Goal: Find specific page/section: Find specific page/section

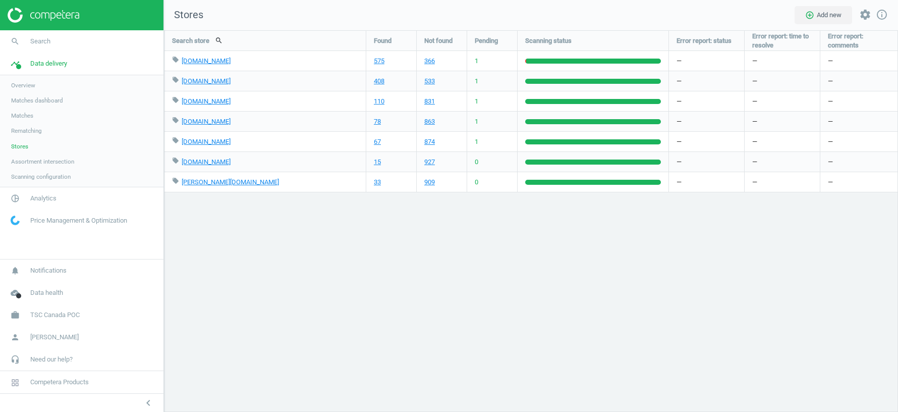
scroll to position [381, 734]
click at [63, 318] on span "TSC Canada POC" at bounding box center [54, 314] width 49 height 9
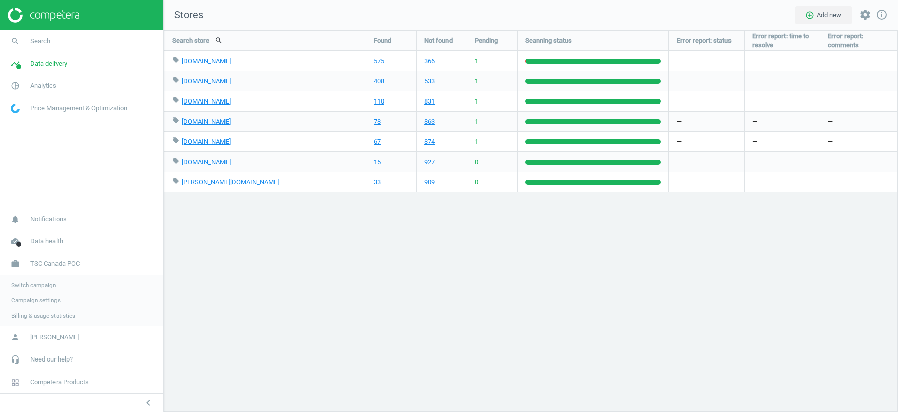
click at [45, 287] on span "Switch campaign" at bounding box center [33, 285] width 45 height 8
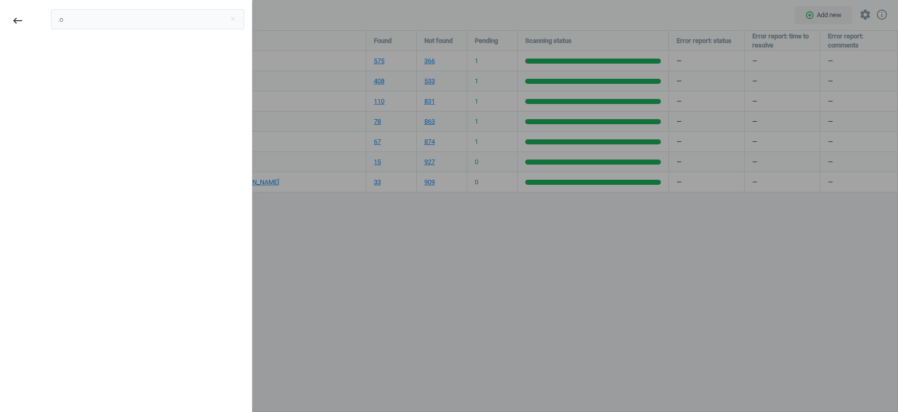
type input "."
type input "д"
type input "loo"
click at [81, 75] on div "THG. Lookfantastic UK" at bounding box center [100, 75] width 82 height 11
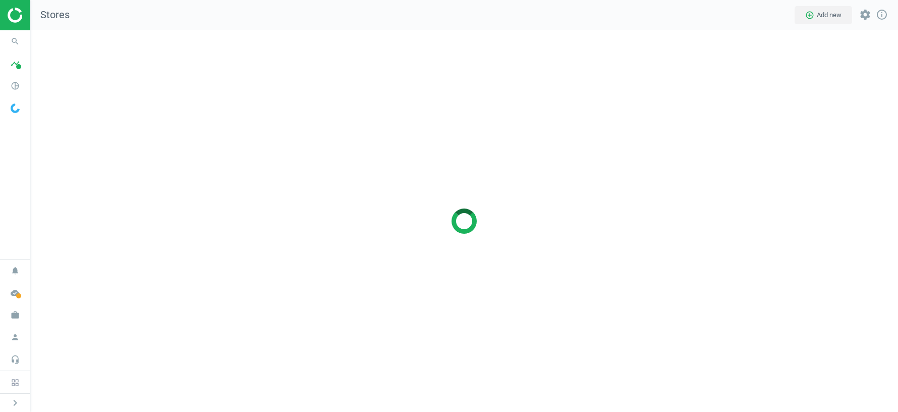
scroll to position [381, 868]
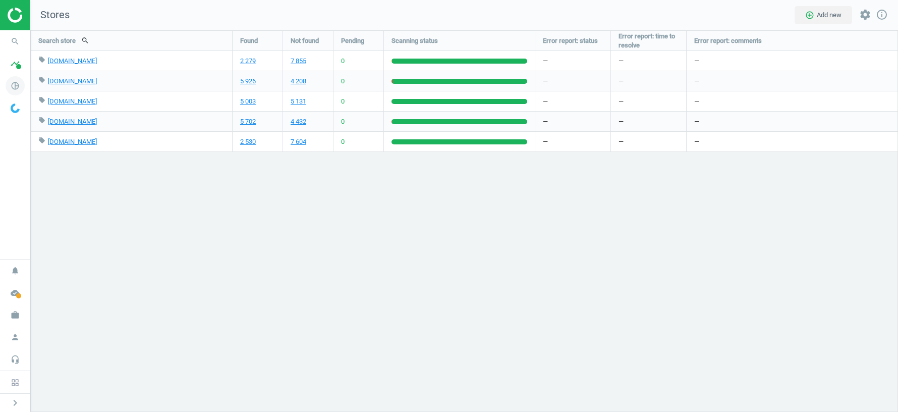
click at [16, 89] on icon "pie_chart_outlined" at bounding box center [15, 85] width 19 height 19
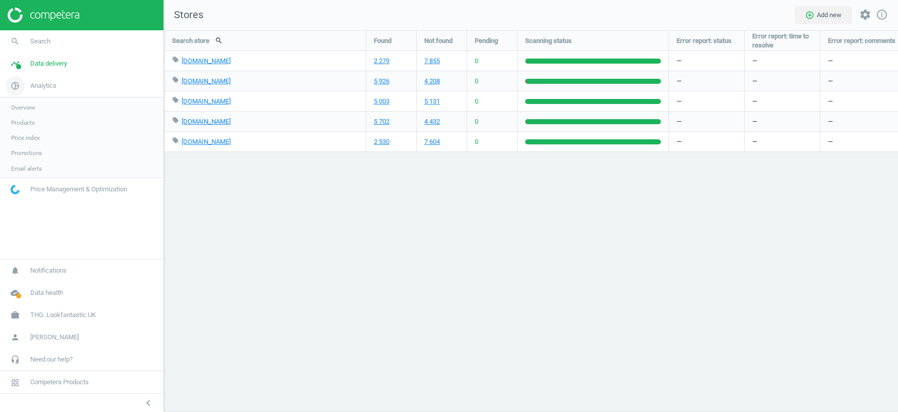
scroll to position [5, 5]
click at [27, 125] on span "Products" at bounding box center [23, 123] width 24 height 8
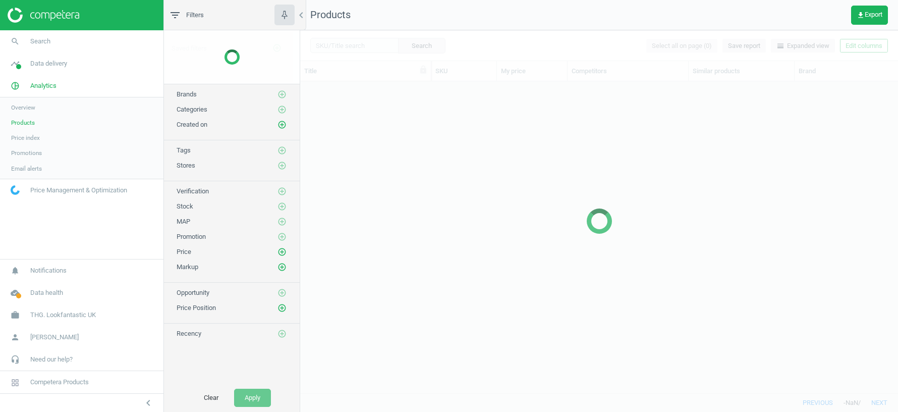
scroll to position [312, 598]
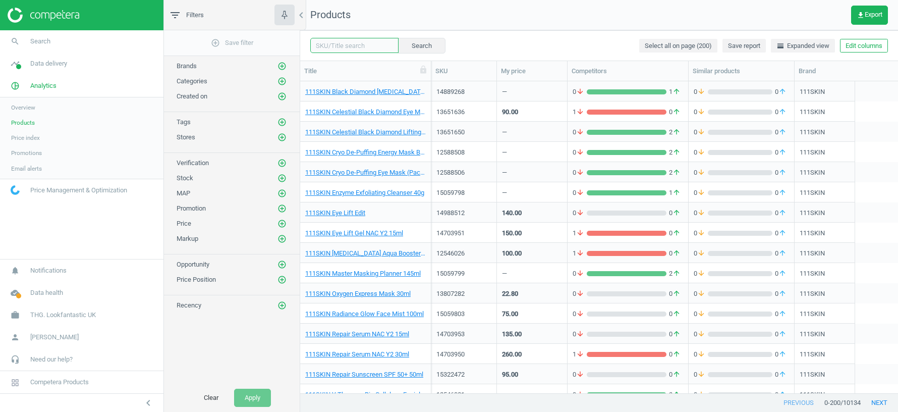
click at [353, 48] on input "text" at bounding box center [354, 45] width 88 height 15
paste input "14230349"
type input "14230349"
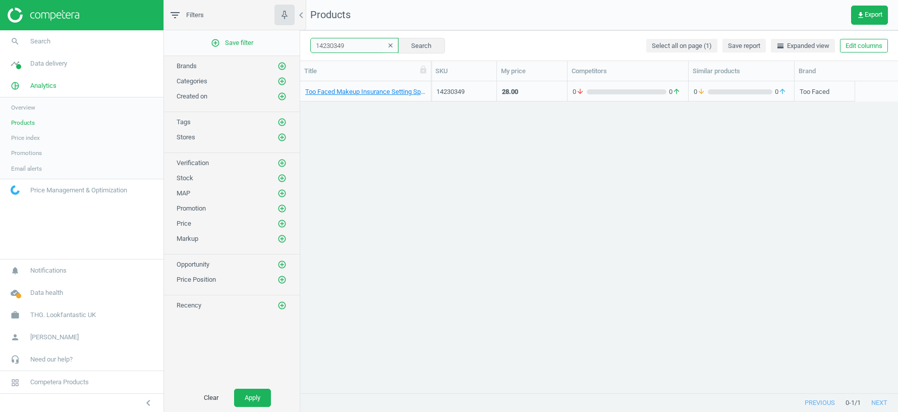
drag, startPoint x: 433, startPoint y: 72, endPoint x: 488, endPoint y: 72, distance: 55.5
click at [436, 72] on div at bounding box center [431, 71] width 10 height 20
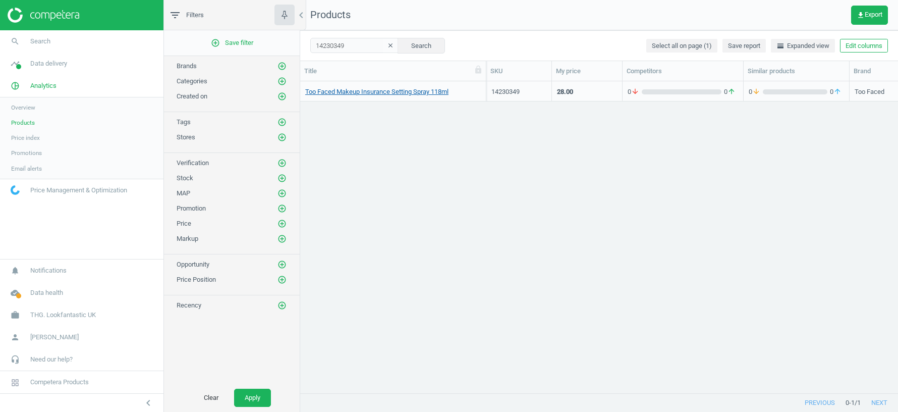
click at [365, 94] on link "Too Faced Makeup Insurance Setting Spray 118ml" at bounding box center [376, 91] width 143 height 9
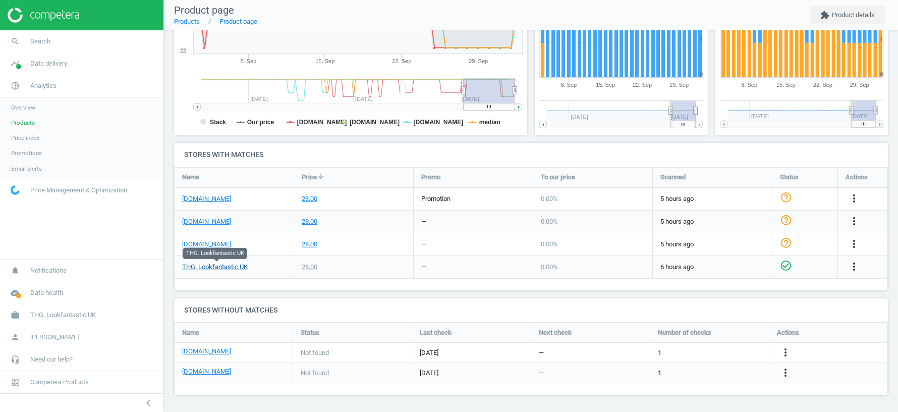
click at [213, 268] on link "THG. Lookfantastic UK" at bounding box center [215, 266] width 66 height 9
